Goal: Book appointment/travel/reservation

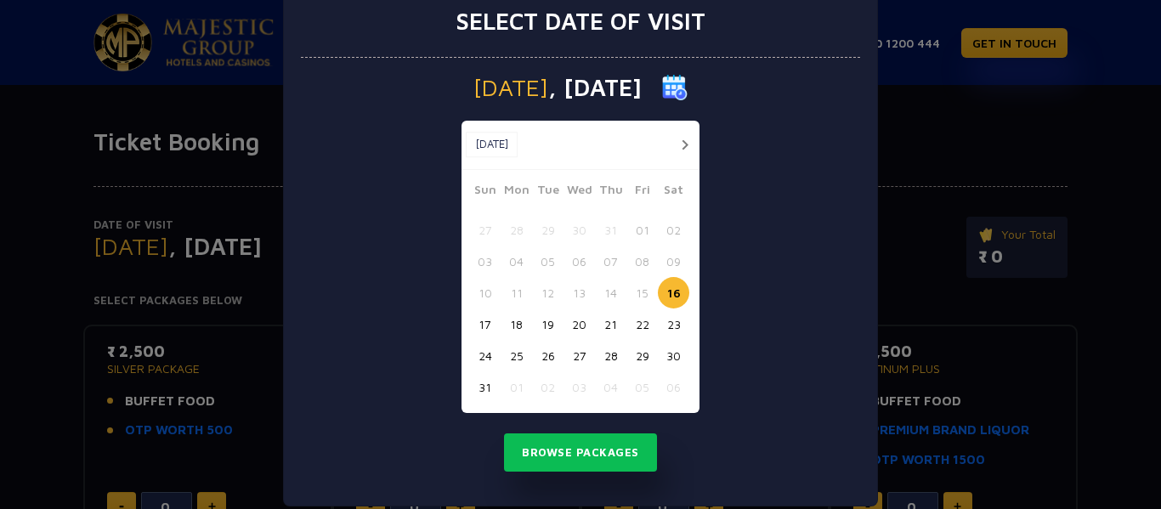
scroll to position [60, 0]
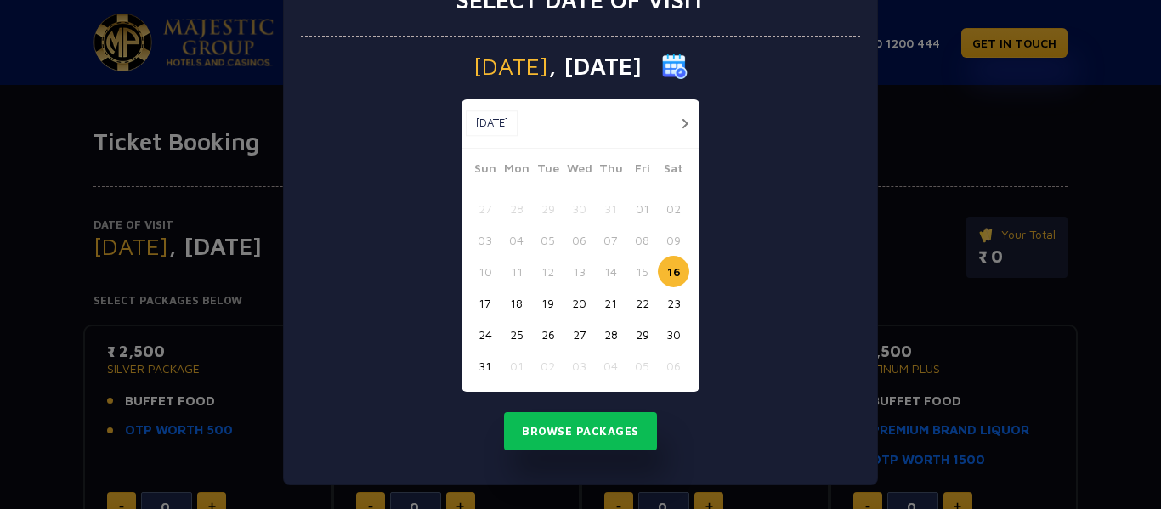
click at [679, 124] on button "button" at bounding box center [684, 123] width 21 height 21
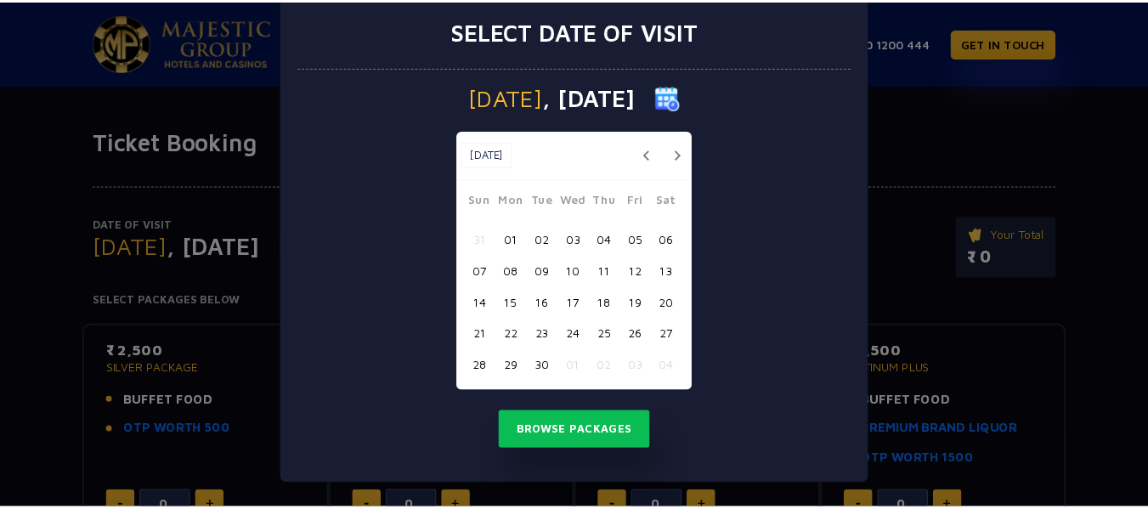
scroll to position [29, 0]
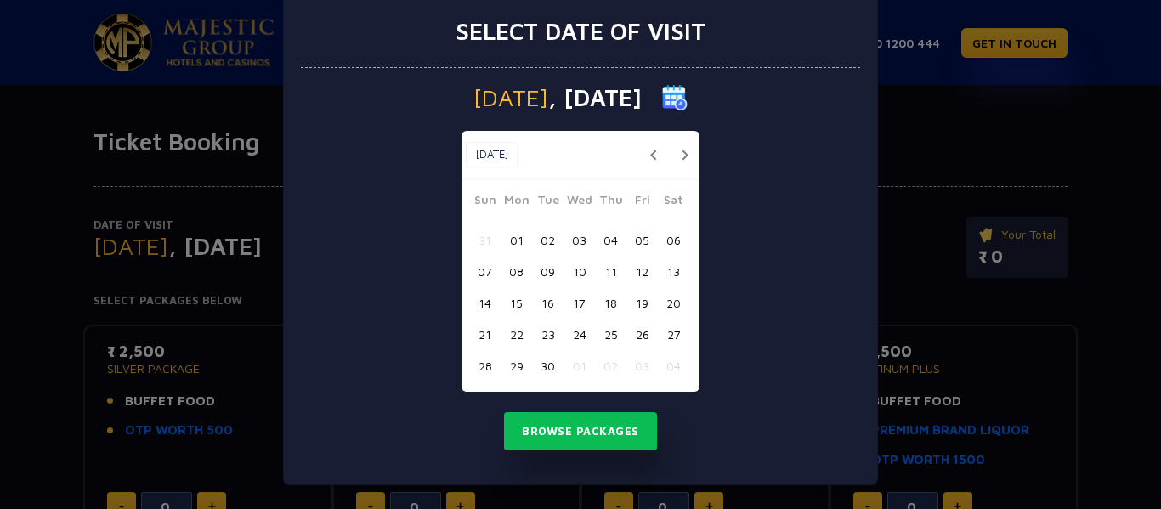
click at [512, 240] on button "01" at bounding box center [516, 239] width 31 height 31
click at [630, 439] on button "Browse Packages" at bounding box center [580, 431] width 153 height 39
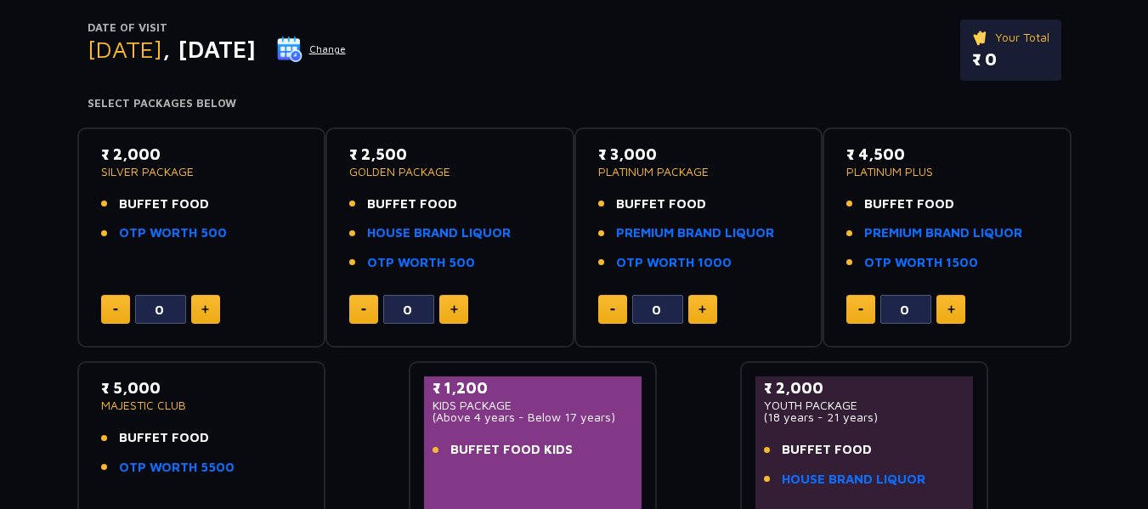
scroll to position [117, 0]
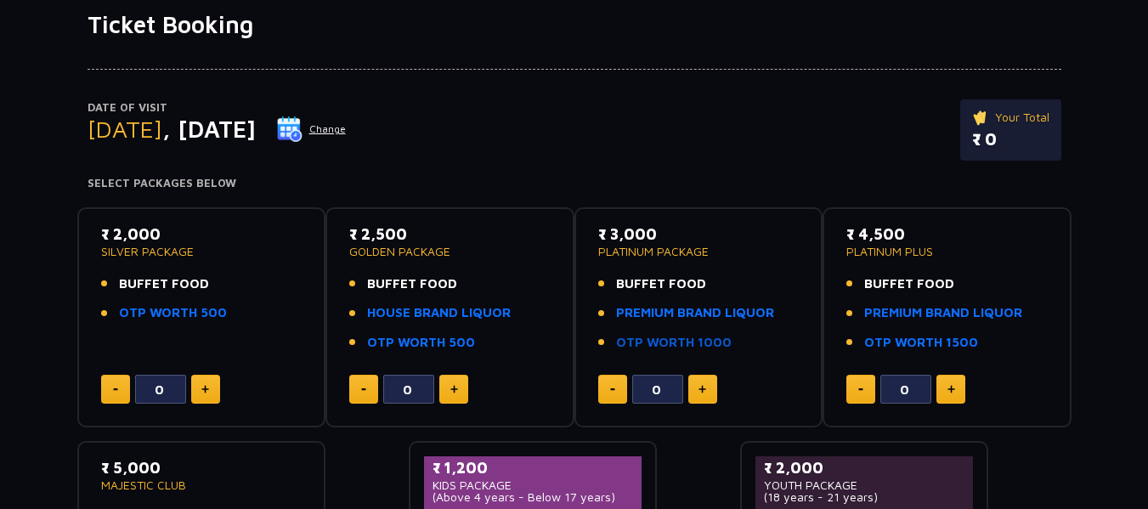
click at [667, 343] on link "OTP WORTH 1000" at bounding box center [674, 343] width 116 height 20
click at [467, 313] on link "HOUSE BRAND LIQUOR" at bounding box center [439, 313] width 144 height 20
click at [733, 308] on link "PREMIUM BRAND LIQUOR" at bounding box center [695, 313] width 158 height 20
